Goal: Information Seeking & Learning: Learn about a topic

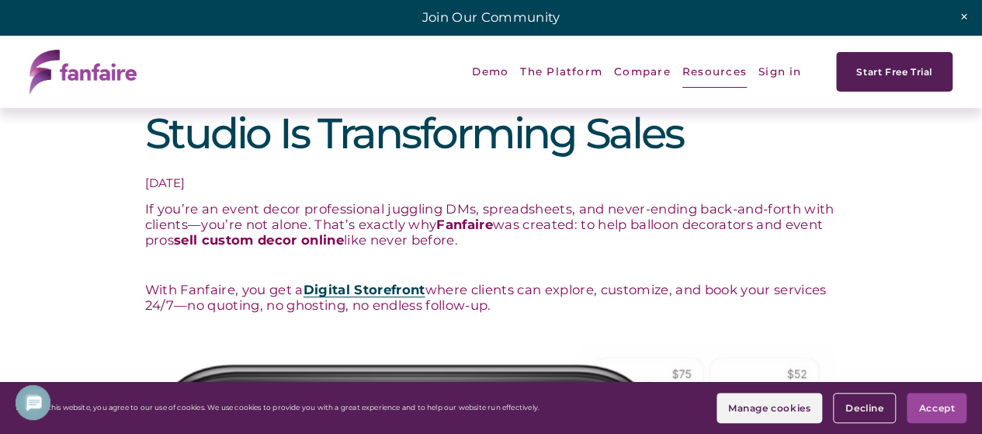
scroll to position [155, 0]
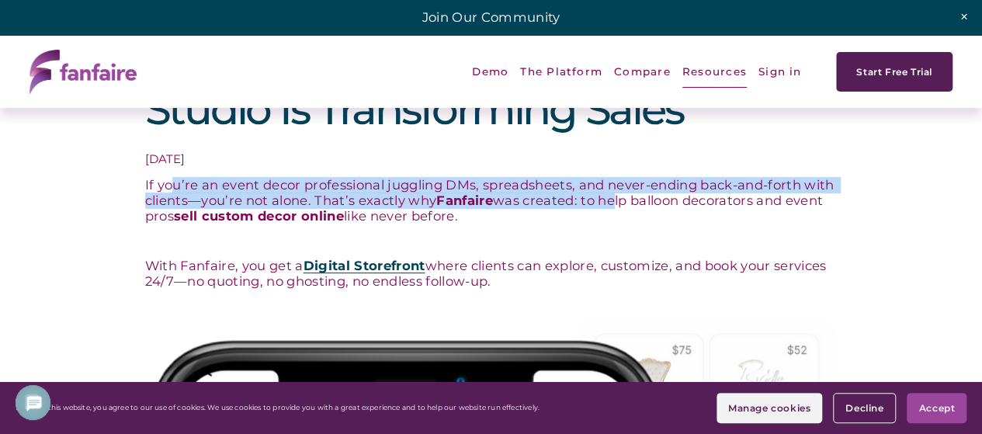
drag, startPoint x: 213, startPoint y: 237, endPoint x: 649, endPoint y: 248, distance: 436.5
click at [649, 224] on p "If you’re an event decor professional juggling DMs, spreadsheets, and never-end…" at bounding box center [491, 201] width 693 height 47
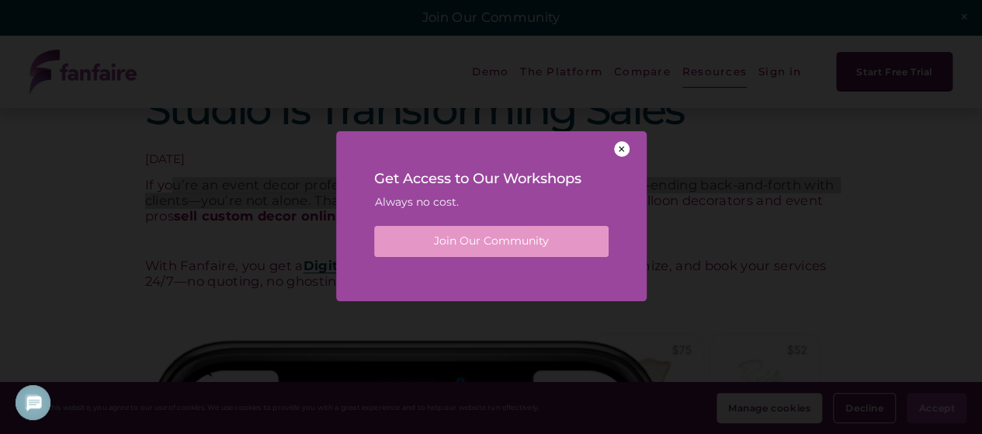
click at [624, 150] on div at bounding box center [622, 149] width 16 height 16
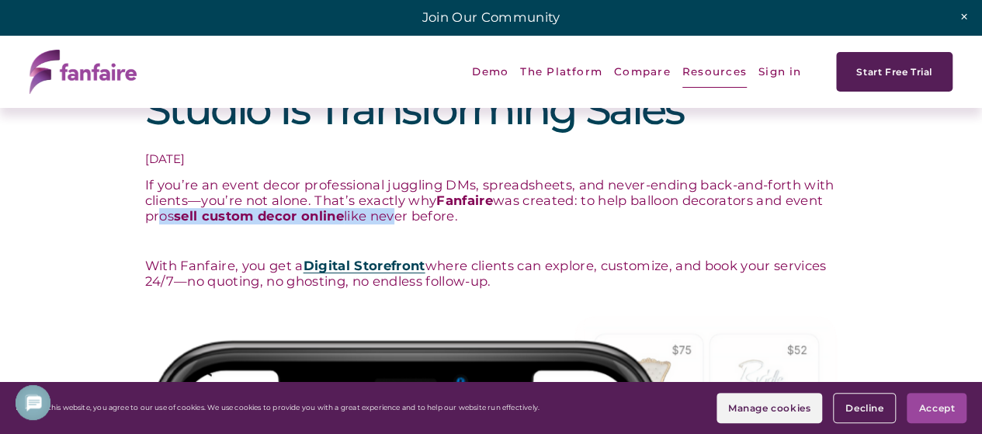
drag, startPoint x: 196, startPoint y: 273, endPoint x: 435, endPoint y: 276, distance: 239.2
click at [435, 224] on p "If you’re an event decor professional juggling DMs, spreadsheets, and never-end…" at bounding box center [491, 201] width 693 height 47
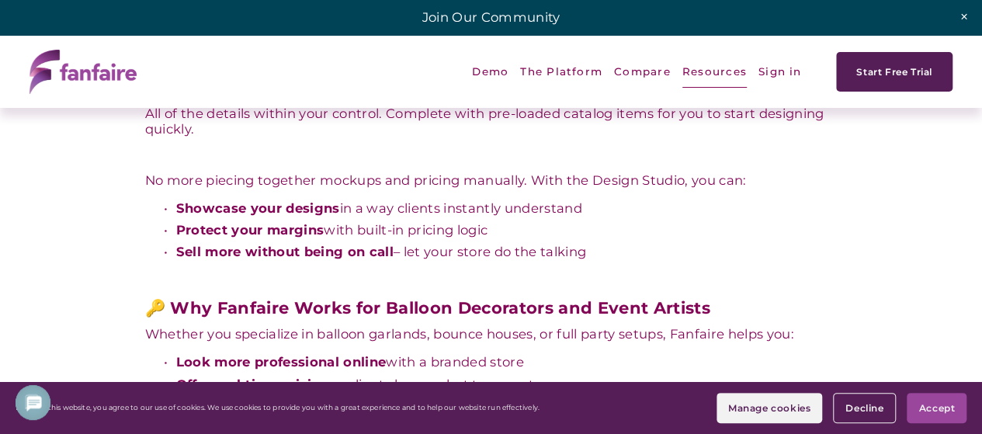
scroll to position [2019, 0]
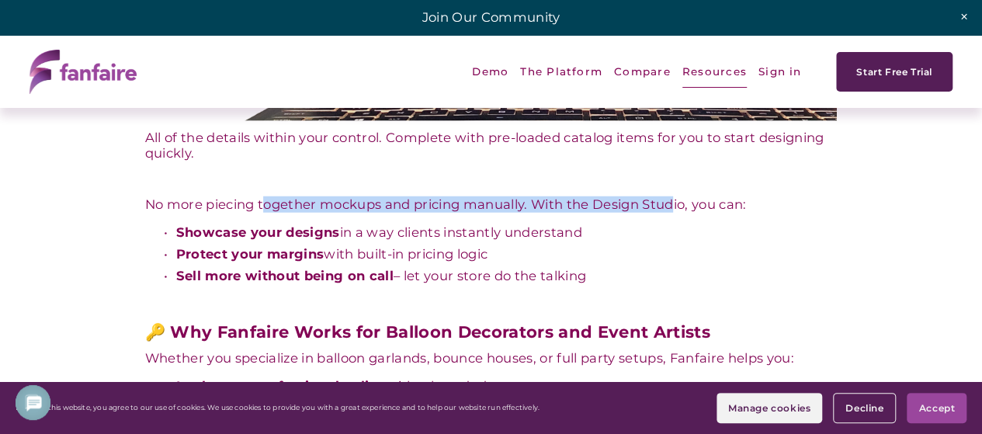
drag, startPoint x: 266, startPoint y: 256, endPoint x: 682, endPoint y: 254, distance: 415.4
click at [682, 213] on p "No more piecing together mockups and pricing manually. With the Design Studio, …" at bounding box center [491, 205] width 693 height 16
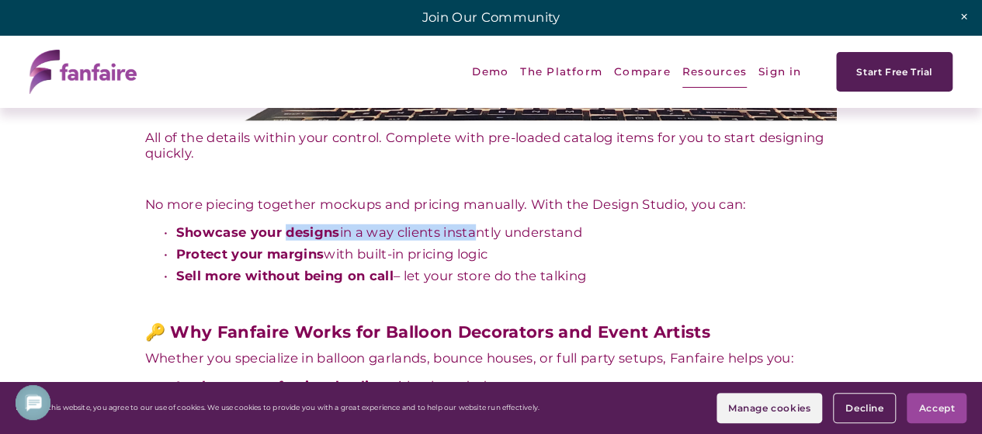
drag, startPoint x: 287, startPoint y: 283, endPoint x: 471, endPoint y: 277, distance: 184.9
click at [471, 241] on p "Showcase your designs in a way clients instantly understand" at bounding box center [507, 233] width 662 height 16
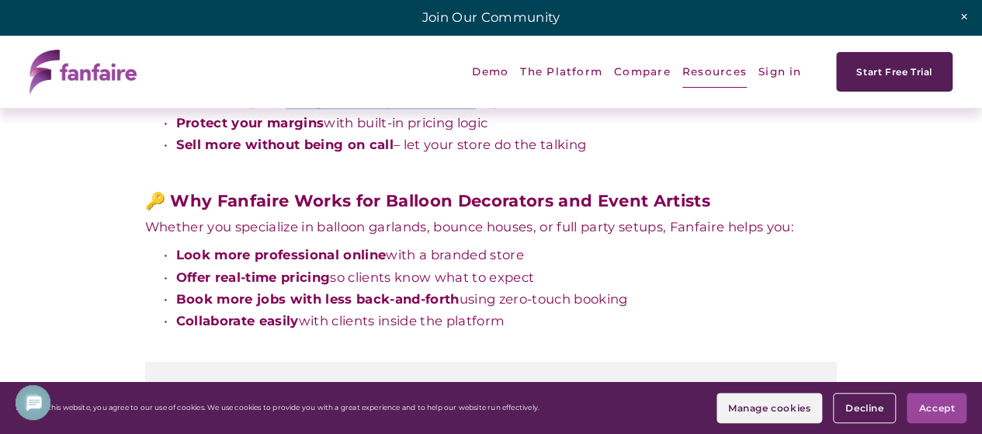
scroll to position [2174, 0]
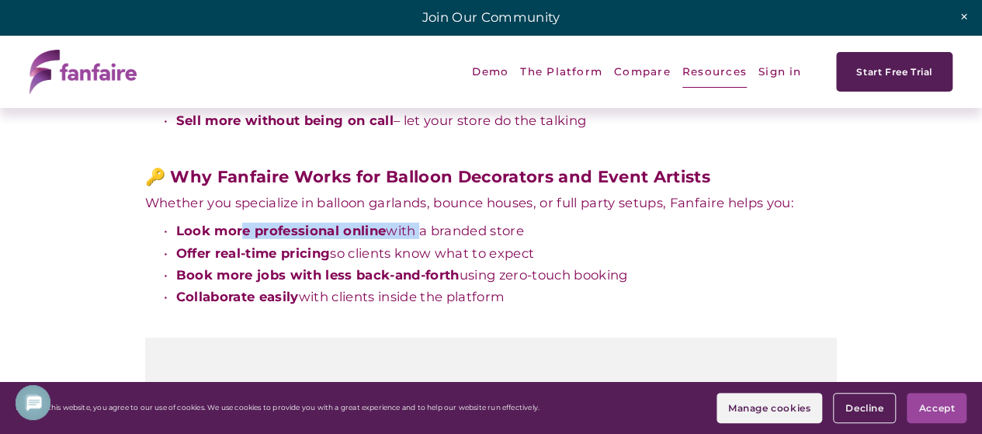
drag, startPoint x: 245, startPoint y: 287, endPoint x: 420, endPoint y: 282, distance: 174.8
click at [420, 239] on p "Look more professional online with a branded store" at bounding box center [507, 232] width 662 height 16
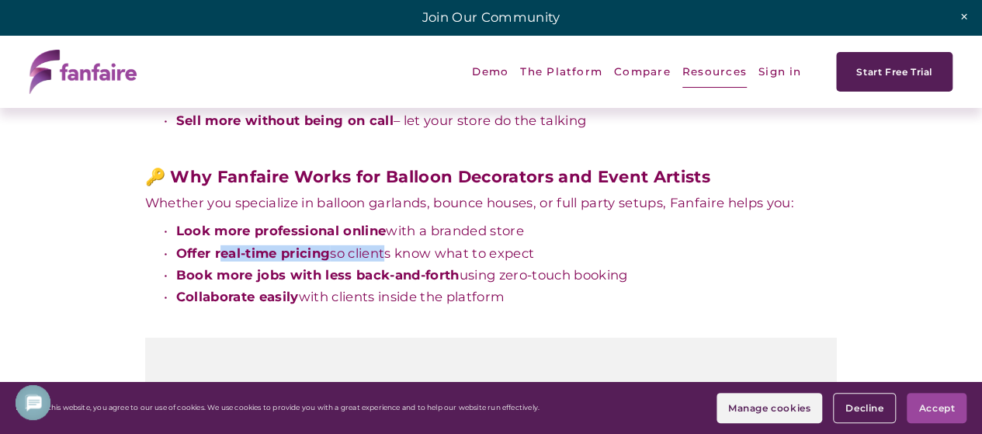
drag, startPoint x: 225, startPoint y: 307, endPoint x: 388, endPoint y: 304, distance: 163.1
click at [388, 262] on p "Offer real-time pricing so clients know what to expect" at bounding box center [507, 254] width 662 height 16
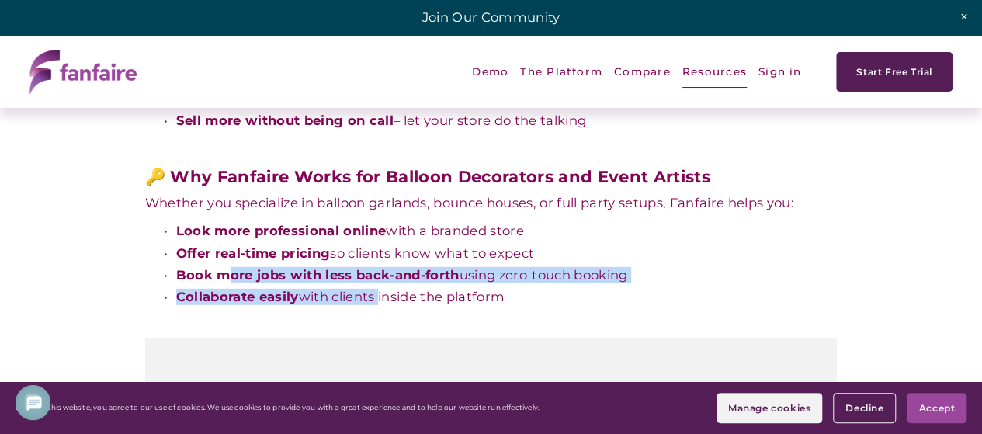
drag, startPoint x: 272, startPoint y: 332, endPoint x: 381, endPoint y: 339, distance: 109.7
click at [380, 304] on ul "Look more professional online with a branded store Offer real-time pricing so c…" at bounding box center [491, 264] width 693 height 81
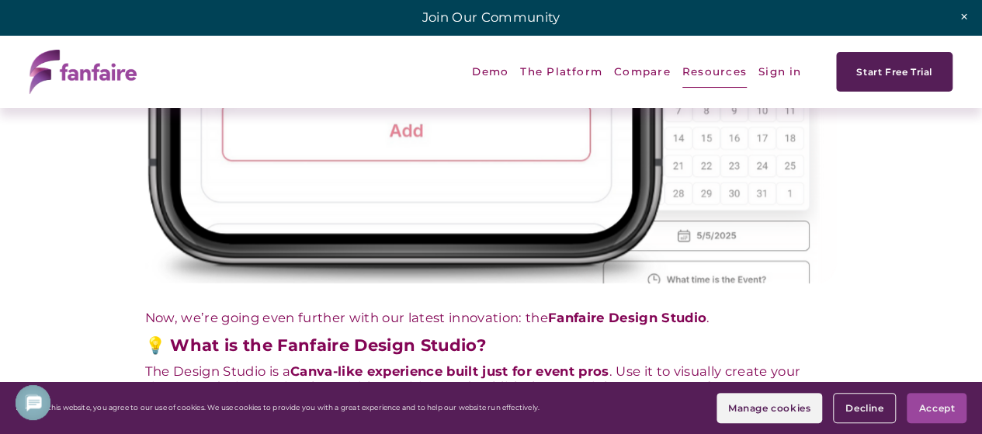
scroll to position [972, 0]
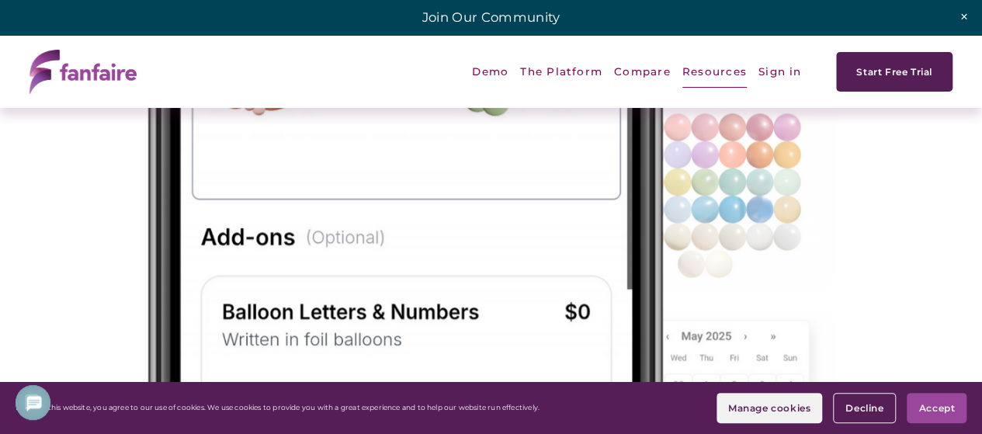
click at [941, 415] on button "Accept" at bounding box center [937, 408] width 60 height 30
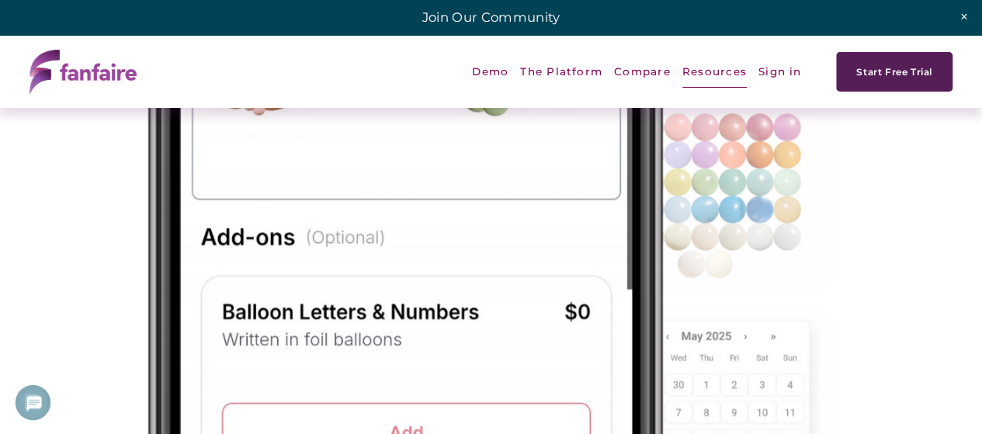
scroll to position [894, 0]
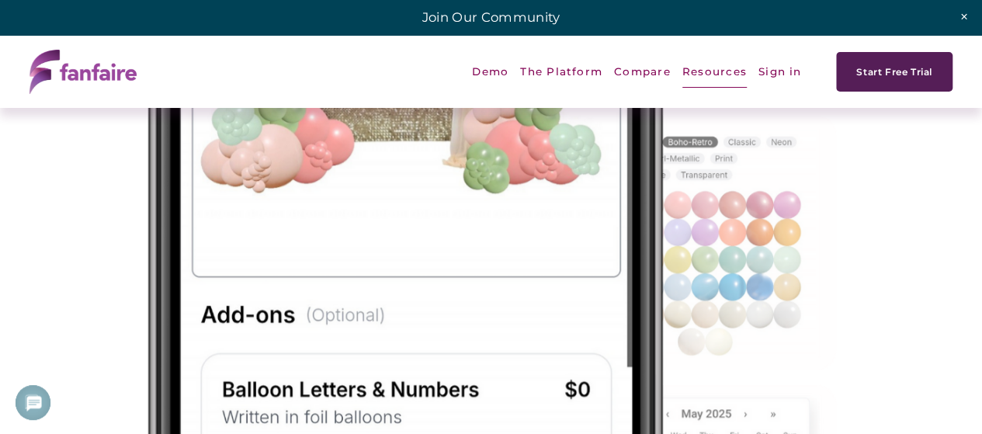
click at [0, 0] on span "Digital Storefront" at bounding box center [0, 0] width 0 height 0
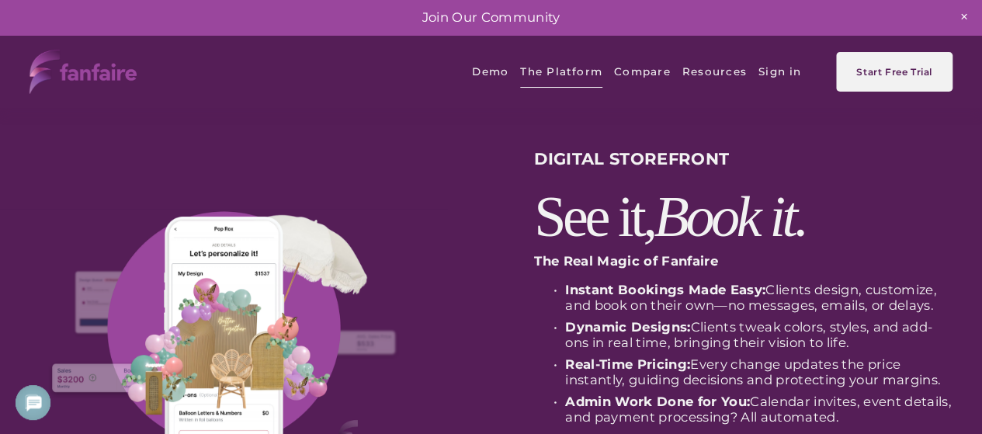
click at [632, 75] on link "Compare" at bounding box center [642, 72] width 57 height 36
